Goal: Information Seeking & Learning: Stay updated

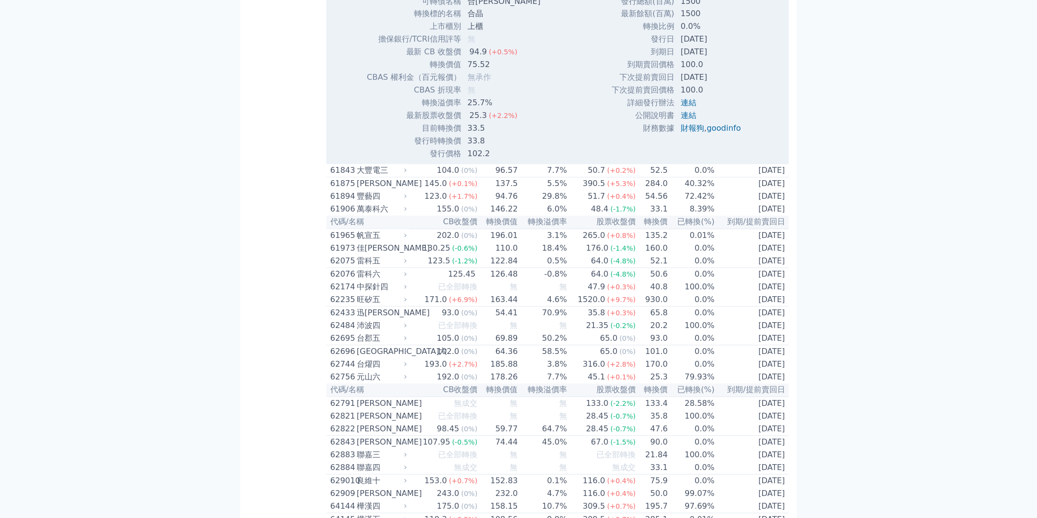
scroll to position [316, 0]
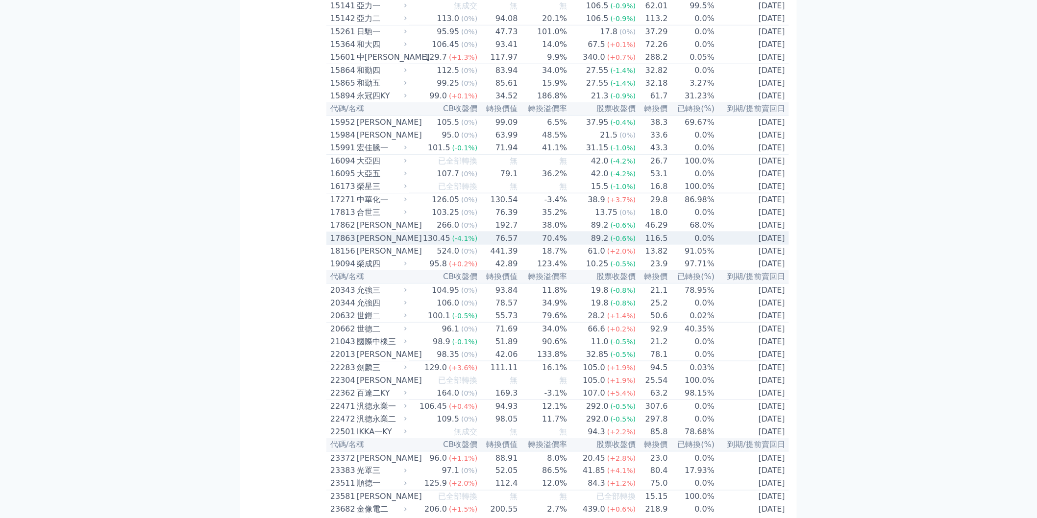
click at [649, 245] on td "116.5" at bounding box center [652, 238] width 32 height 13
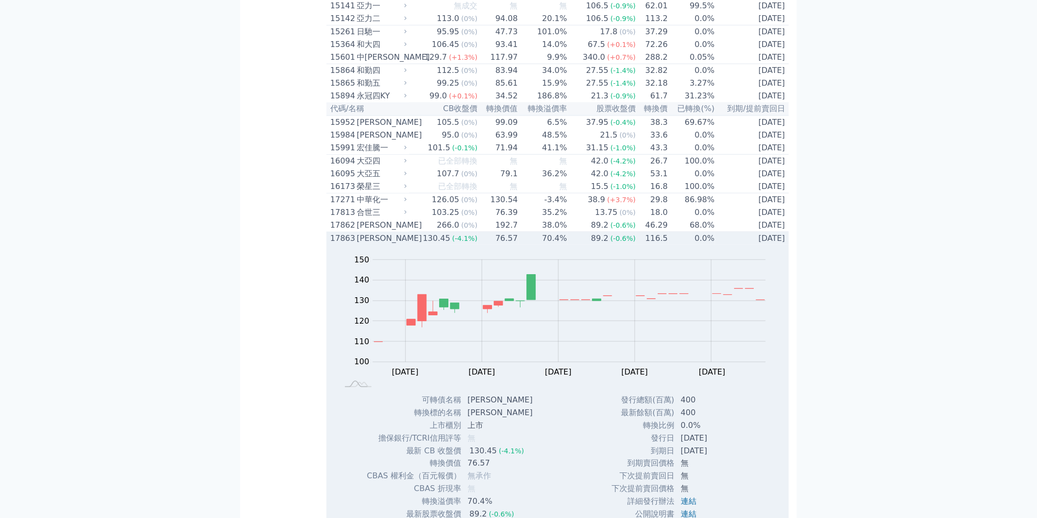
click at [668, 245] on td "0.0%" at bounding box center [691, 238] width 47 height 13
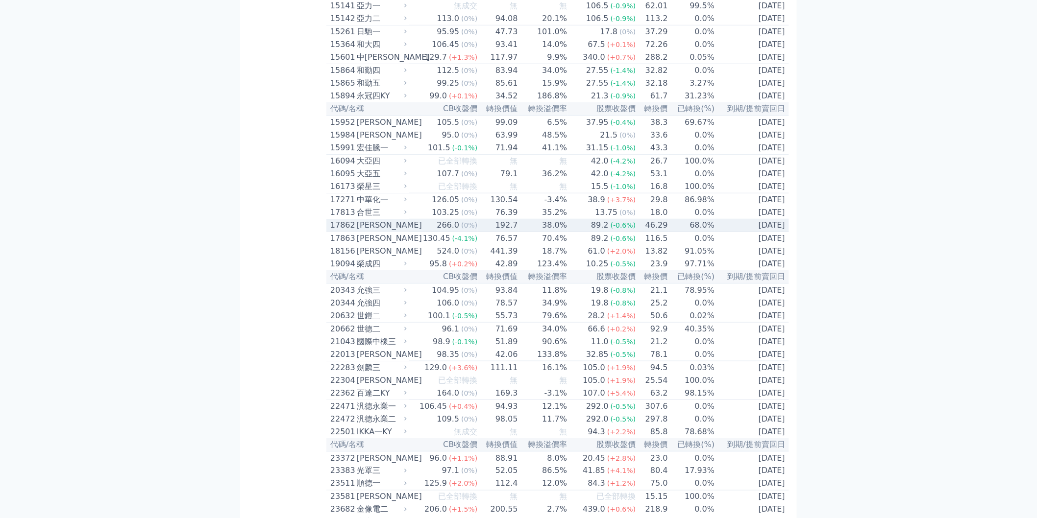
click at [683, 232] on td "68.0%" at bounding box center [691, 225] width 47 height 13
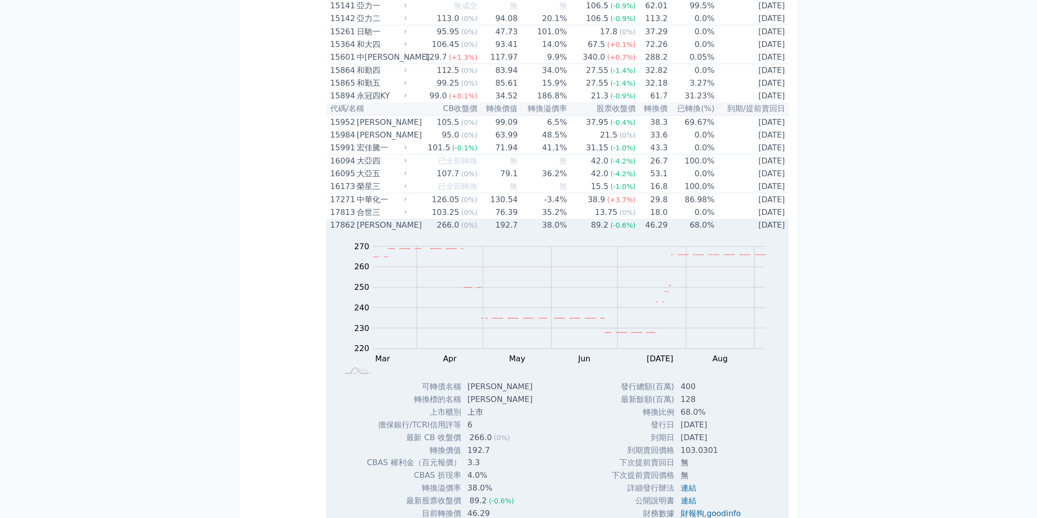
click at [702, 232] on td "68.0%" at bounding box center [691, 225] width 47 height 13
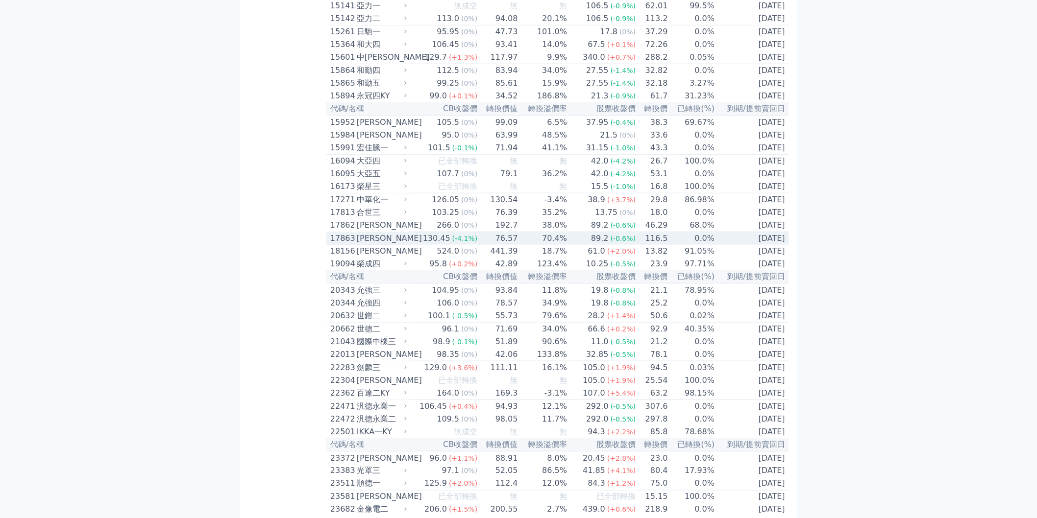
click at [682, 245] on td "0.0%" at bounding box center [691, 238] width 47 height 13
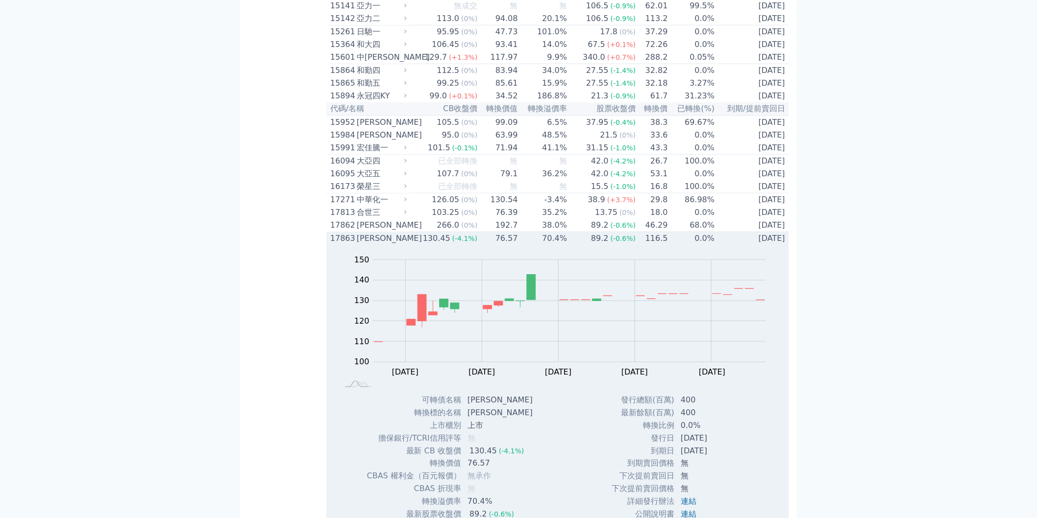
click at [682, 245] on td "0.0%" at bounding box center [691, 238] width 47 height 13
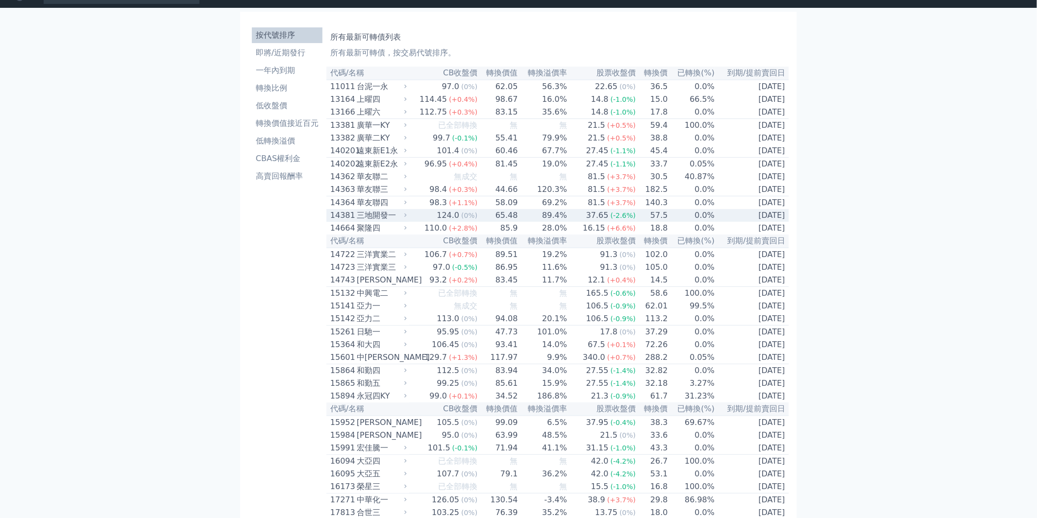
scroll to position [0, 0]
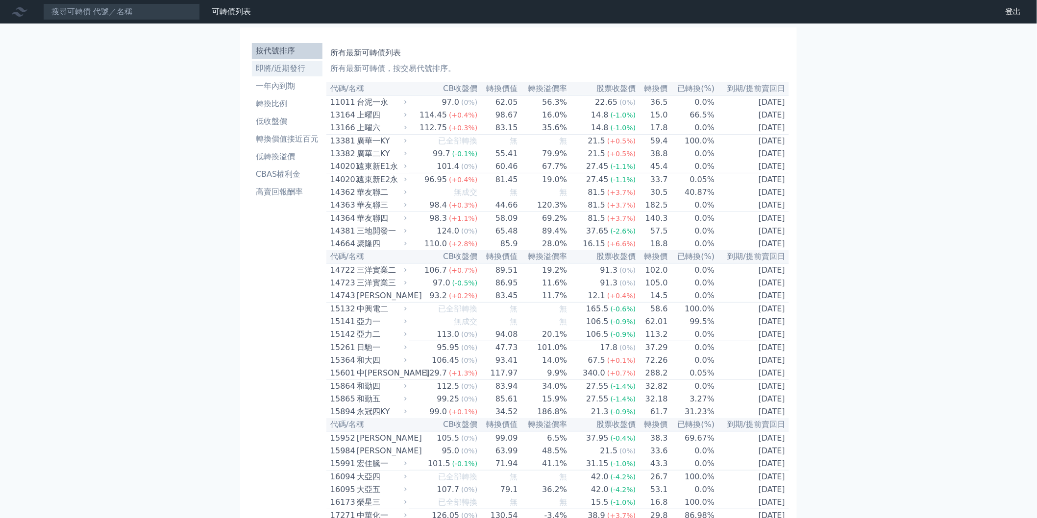
click at [310, 74] on li "即將/近期發行" at bounding box center [287, 69] width 71 height 12
